Goal: Transaction & Acquisition: Obtain resource

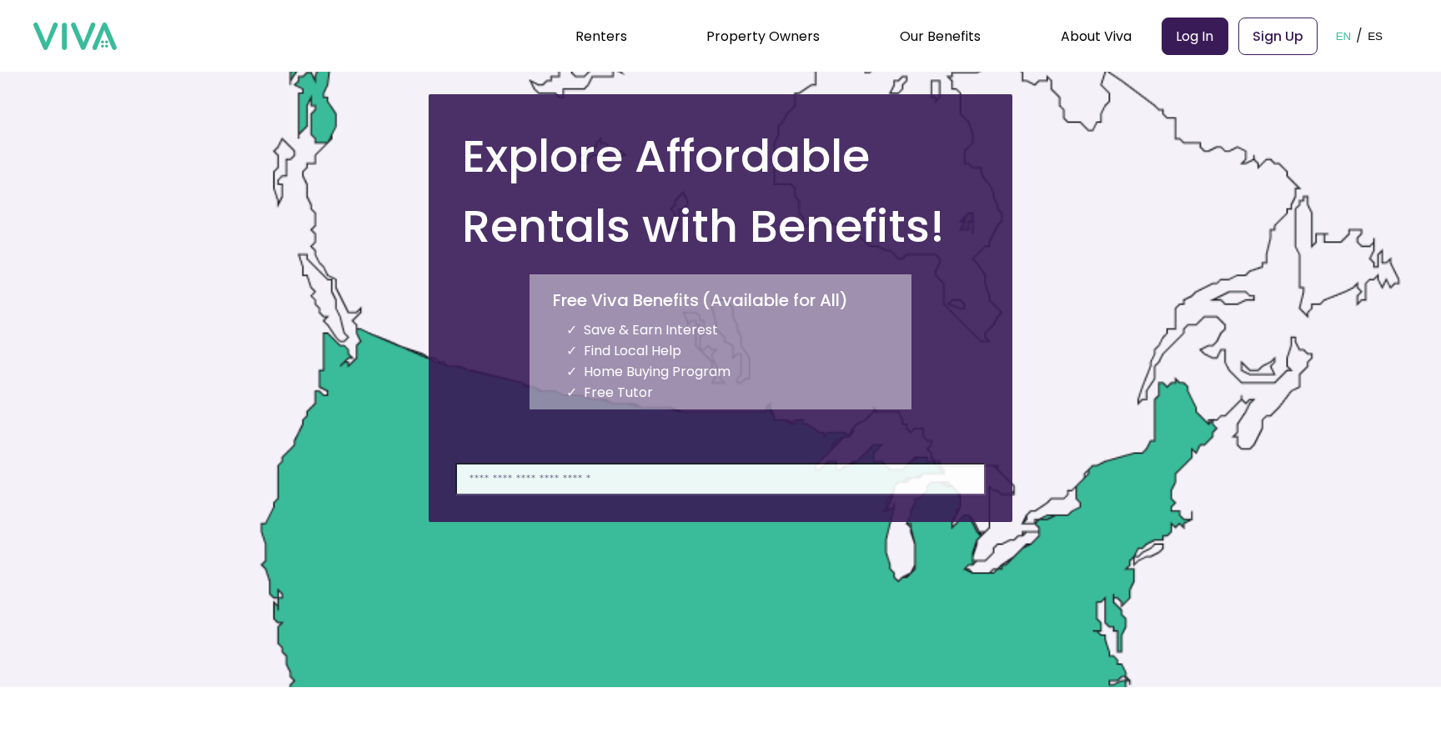
click at [595, 476] on input at bounding box center [720, 479] width 530 height 33
type input "*"
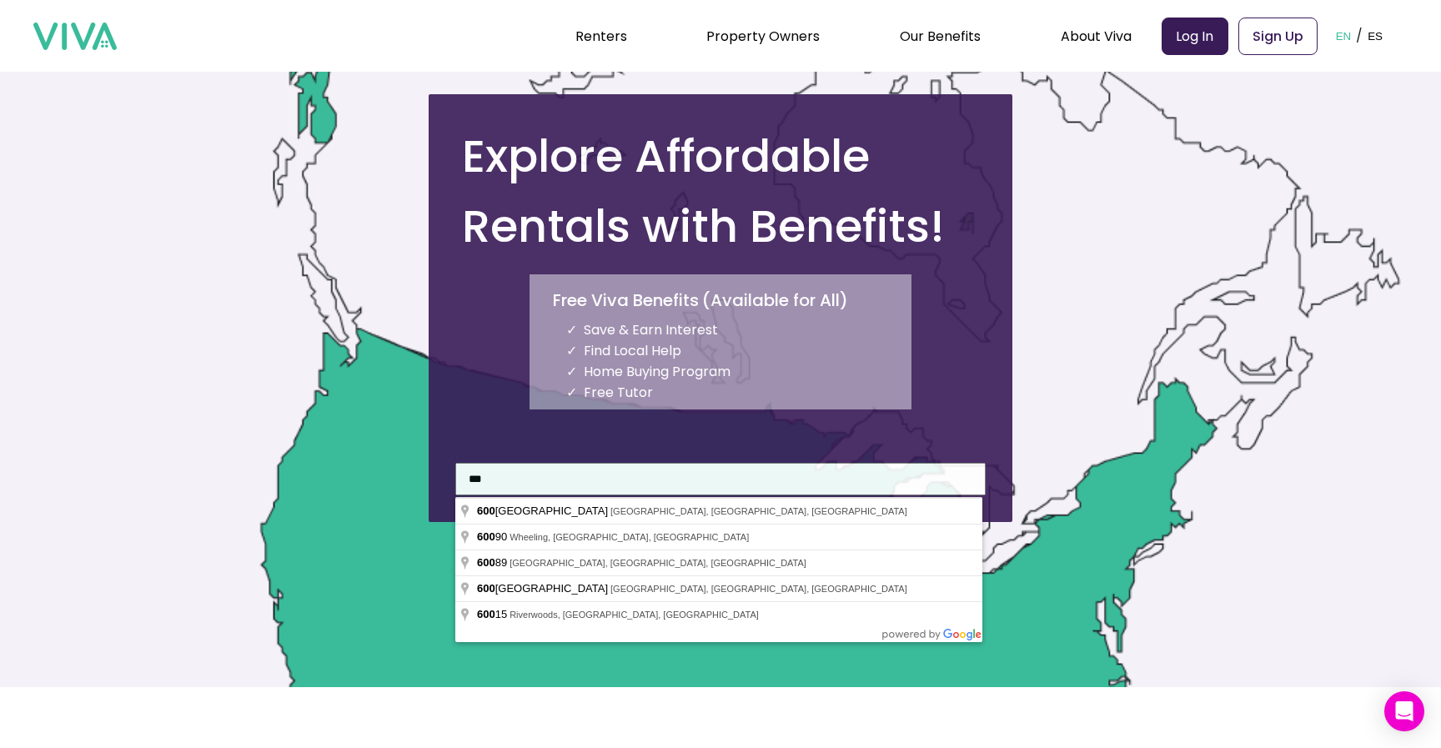
type input "**********"
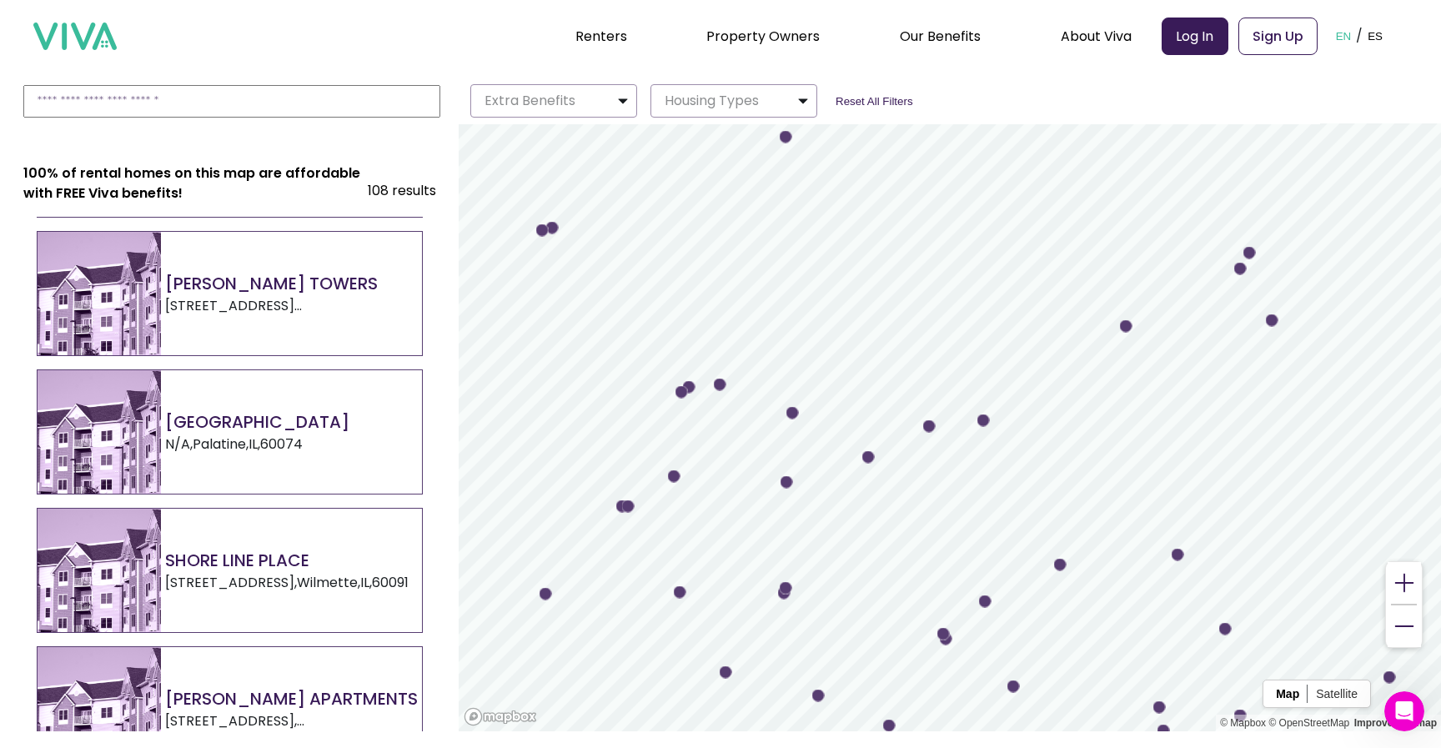
scroll to position [3206, 0]
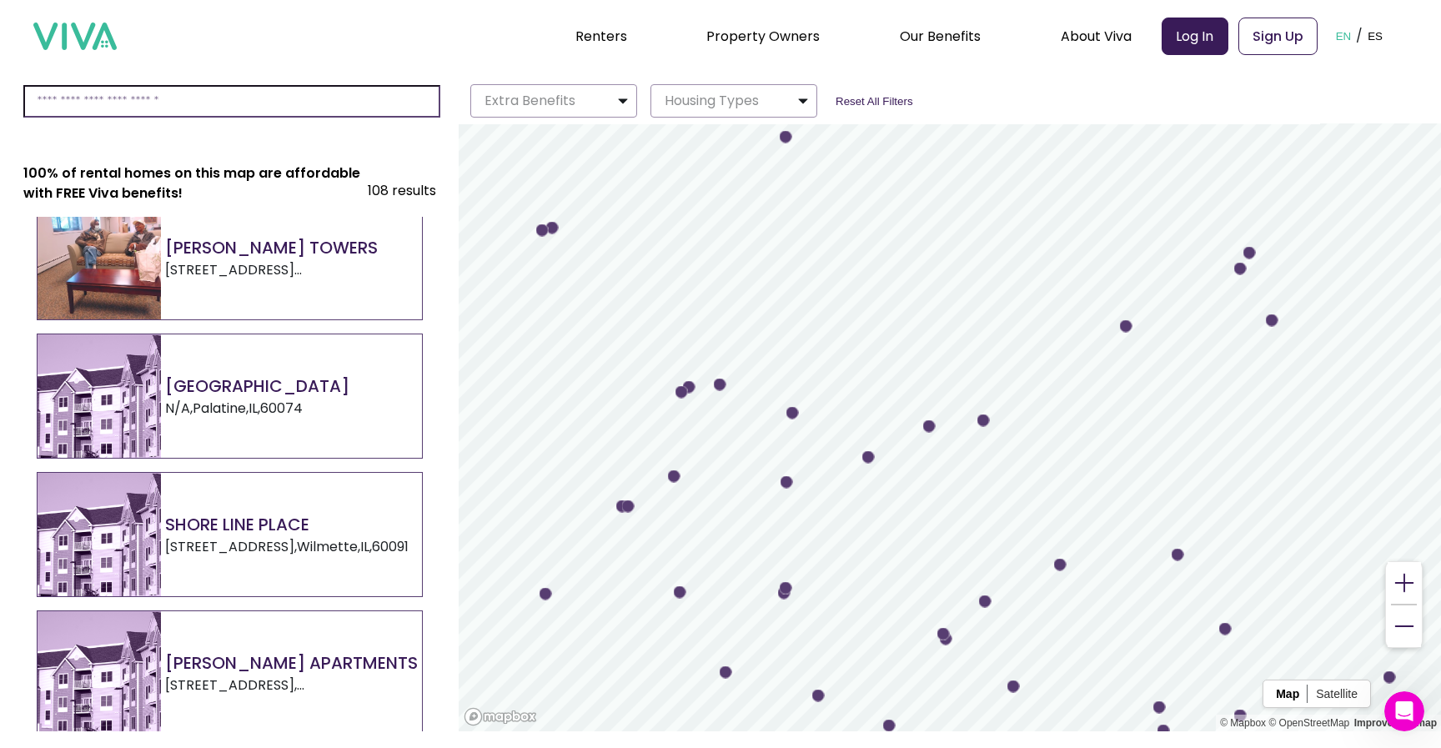
click at [253, 103] on input at bounding box center [231, 101] width 417 height 33
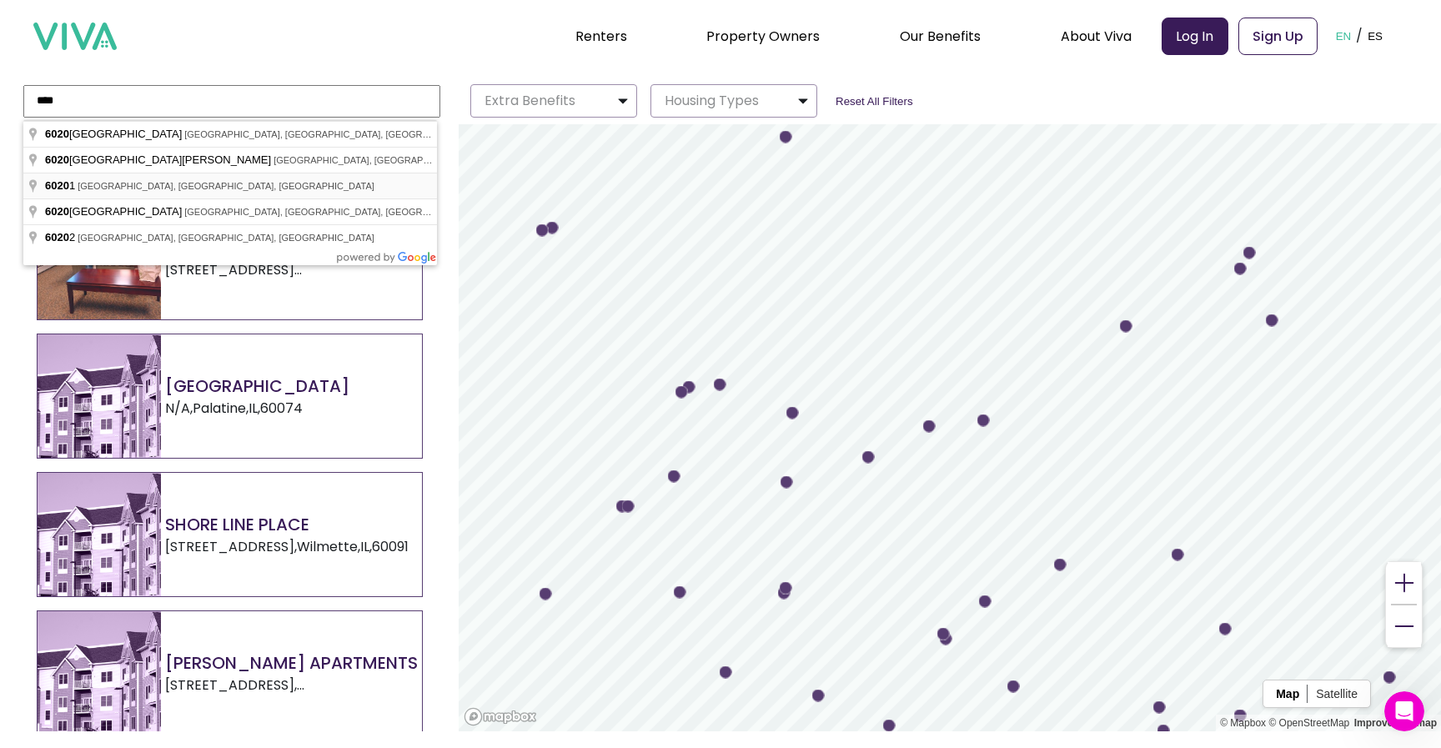
type input "**********"
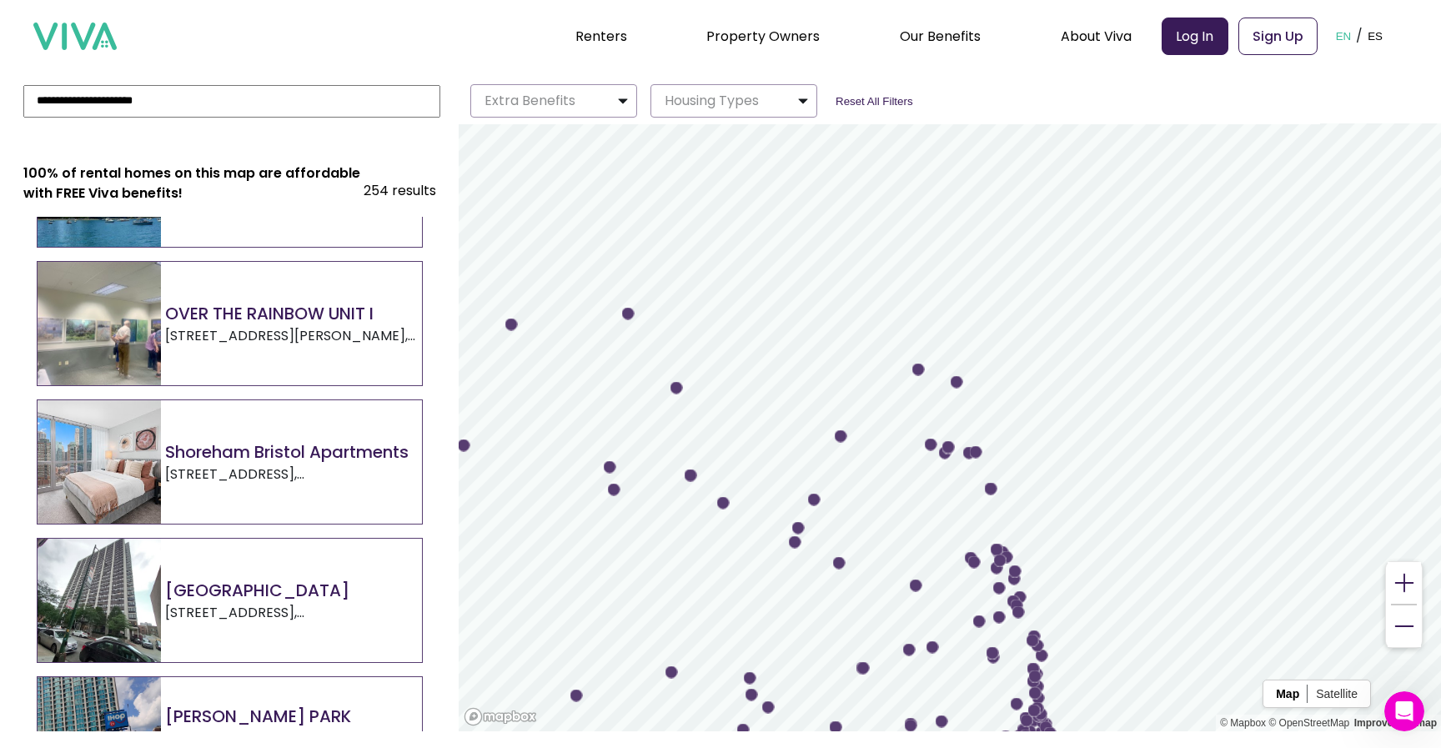
scroll to position [800, 0]
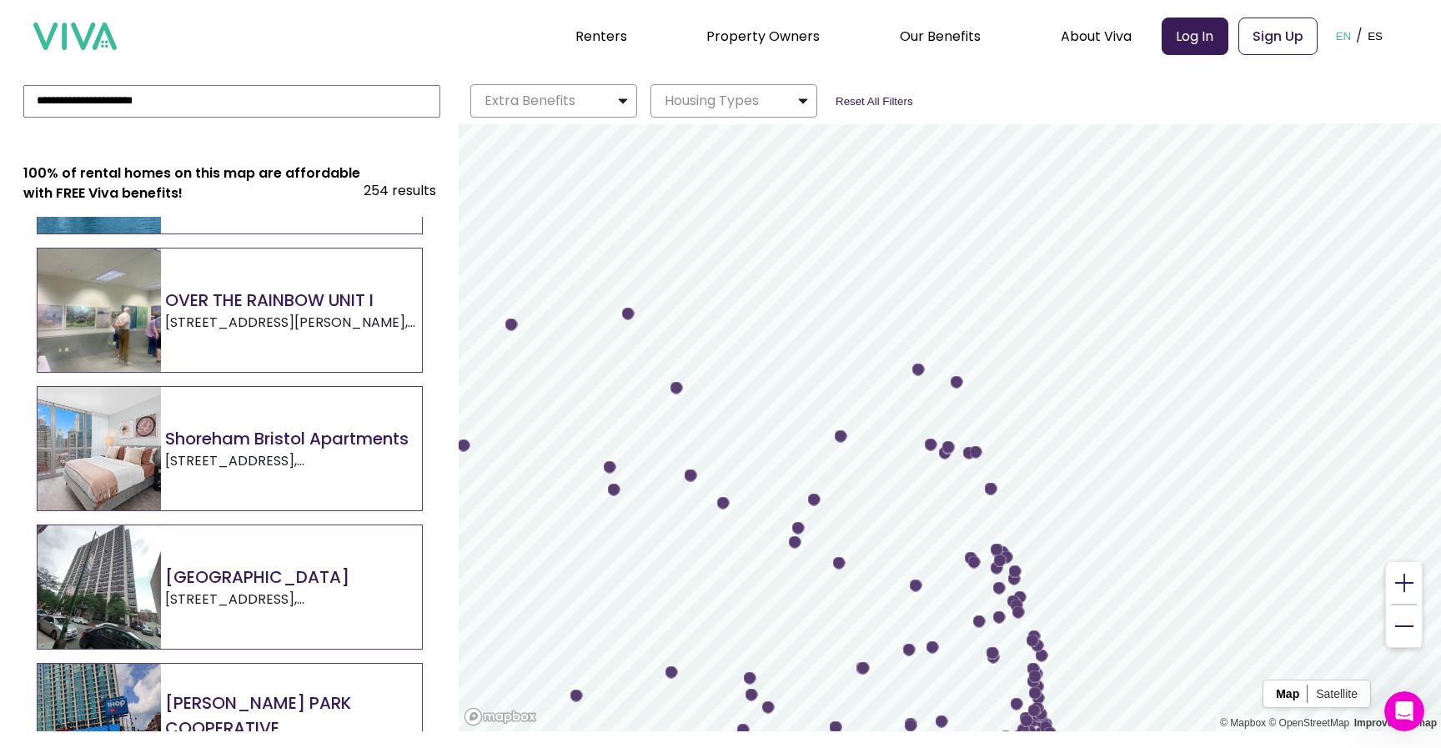
click at [279, 309] on h2 "OVER THE RAINBOW UNIT I" at bounding box center [293, 300] width 257 height 25
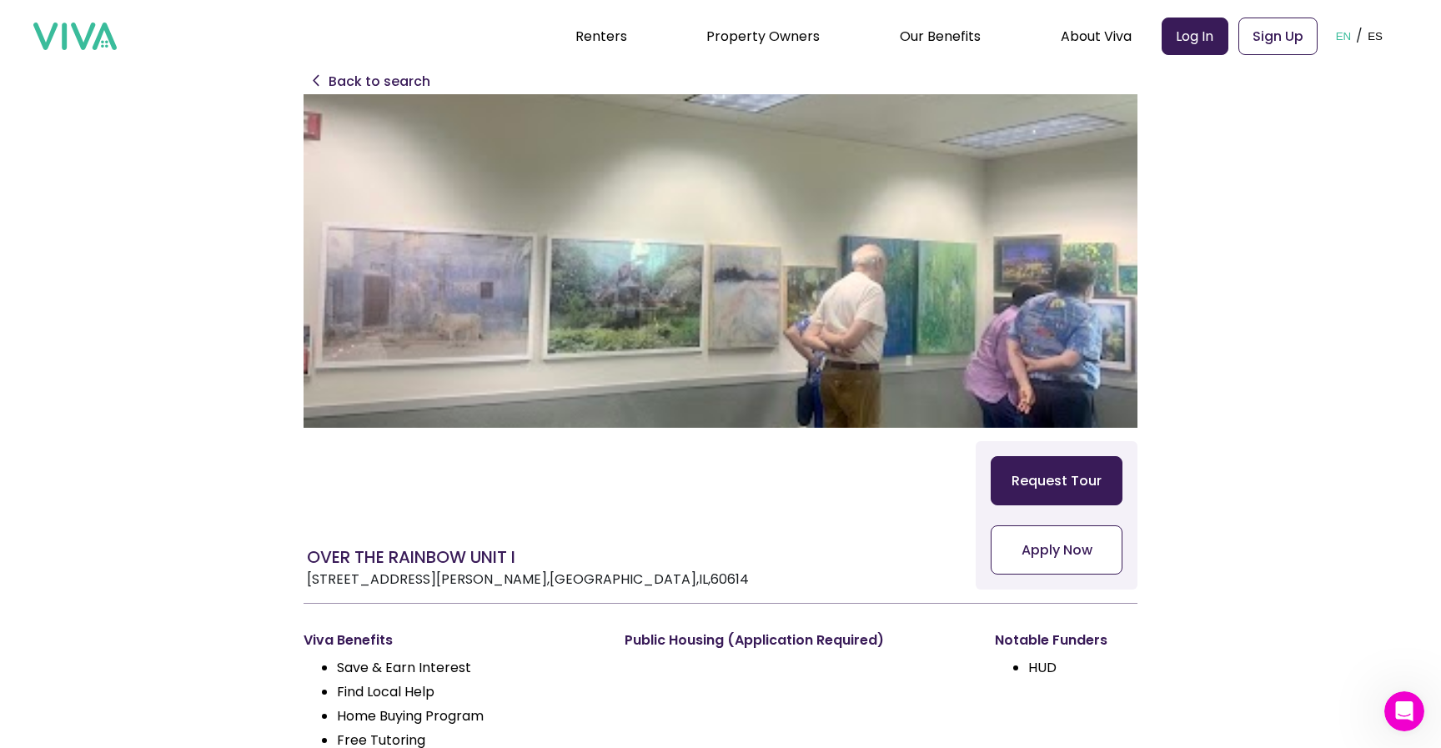
click at [1071, 549] on button "Apply Now" at bounding box center [1057, 549] width 132 height 49
click at [340, 86] on p "Back to search" at bounding box center [380, 82] width 102 height 20
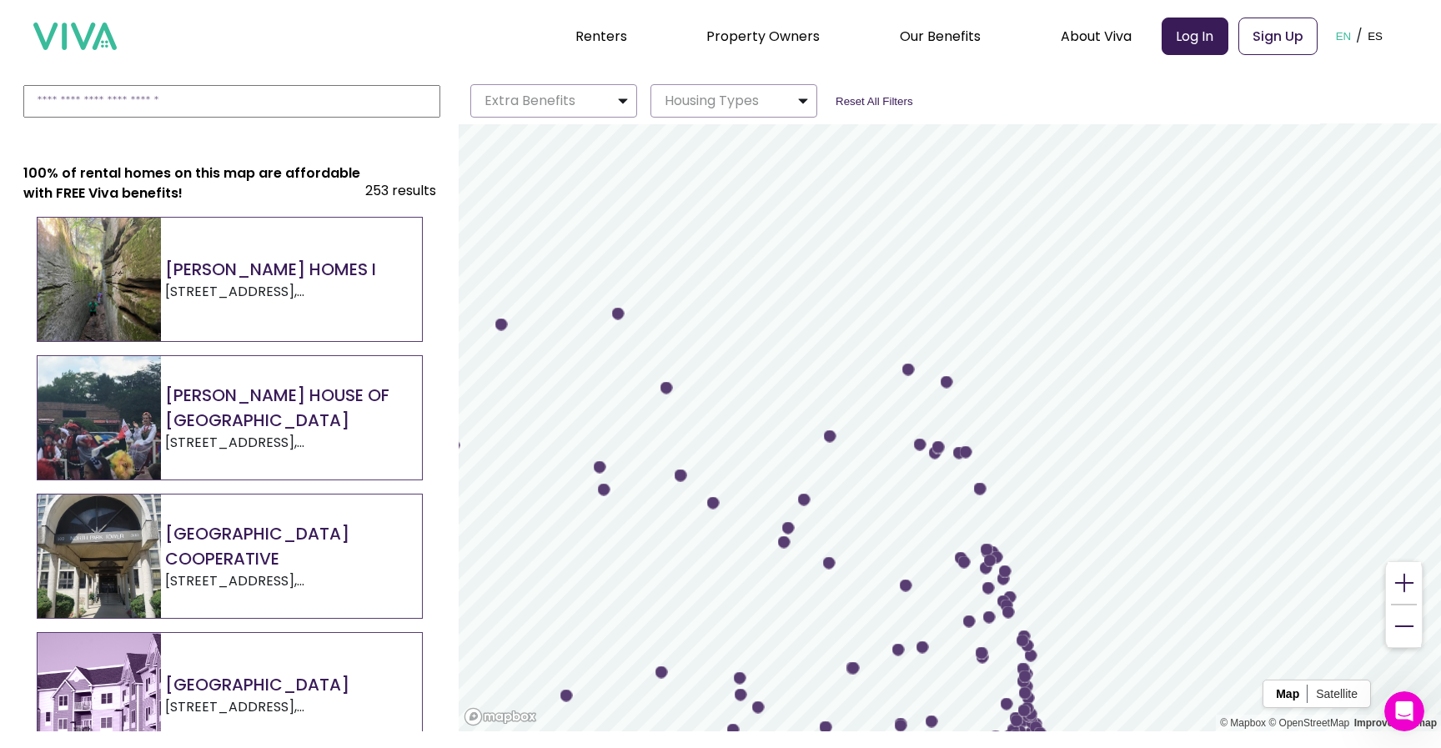
click at [93, 33] on img at bounding box center [74, 37] width 83 height 28
